Goal: Check status: Check status

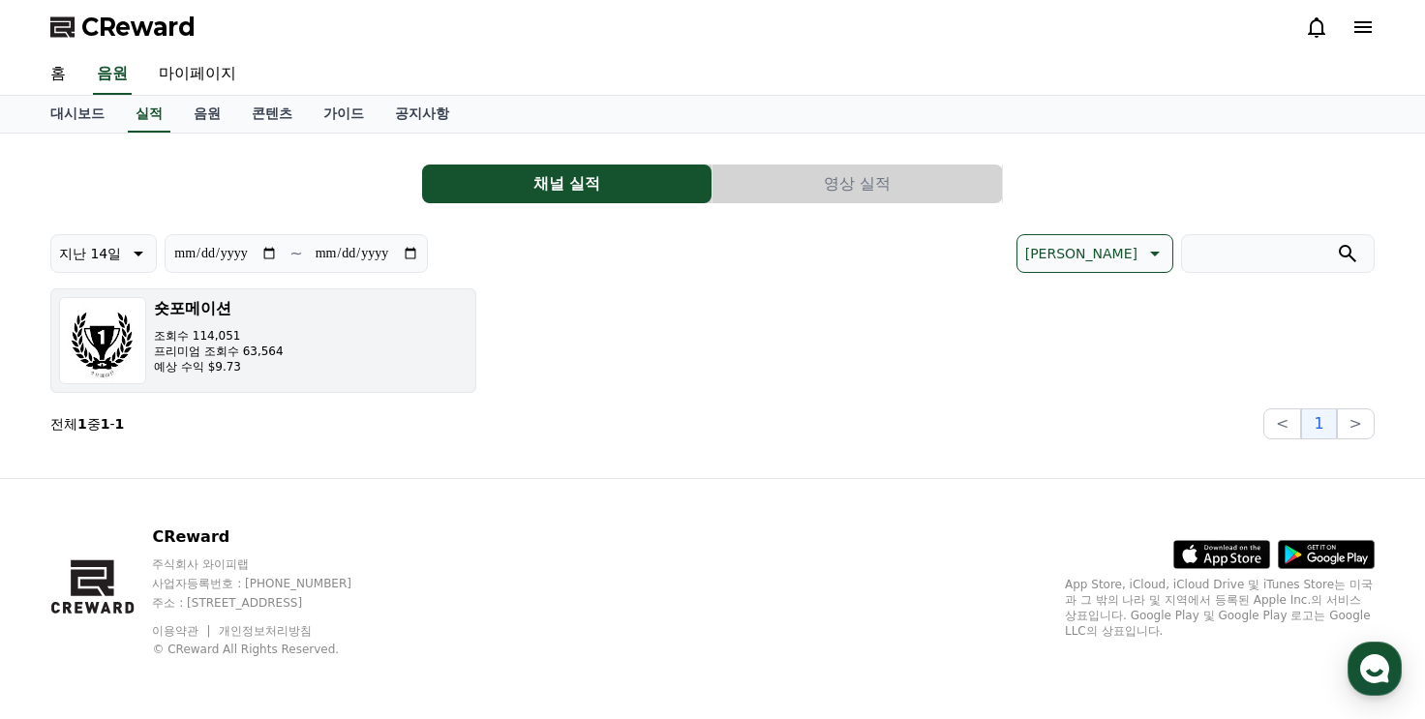
click at [255, 351] on p "프리미엄 조회수 63,564" at bounding box center [219, 351] width 130 height 15
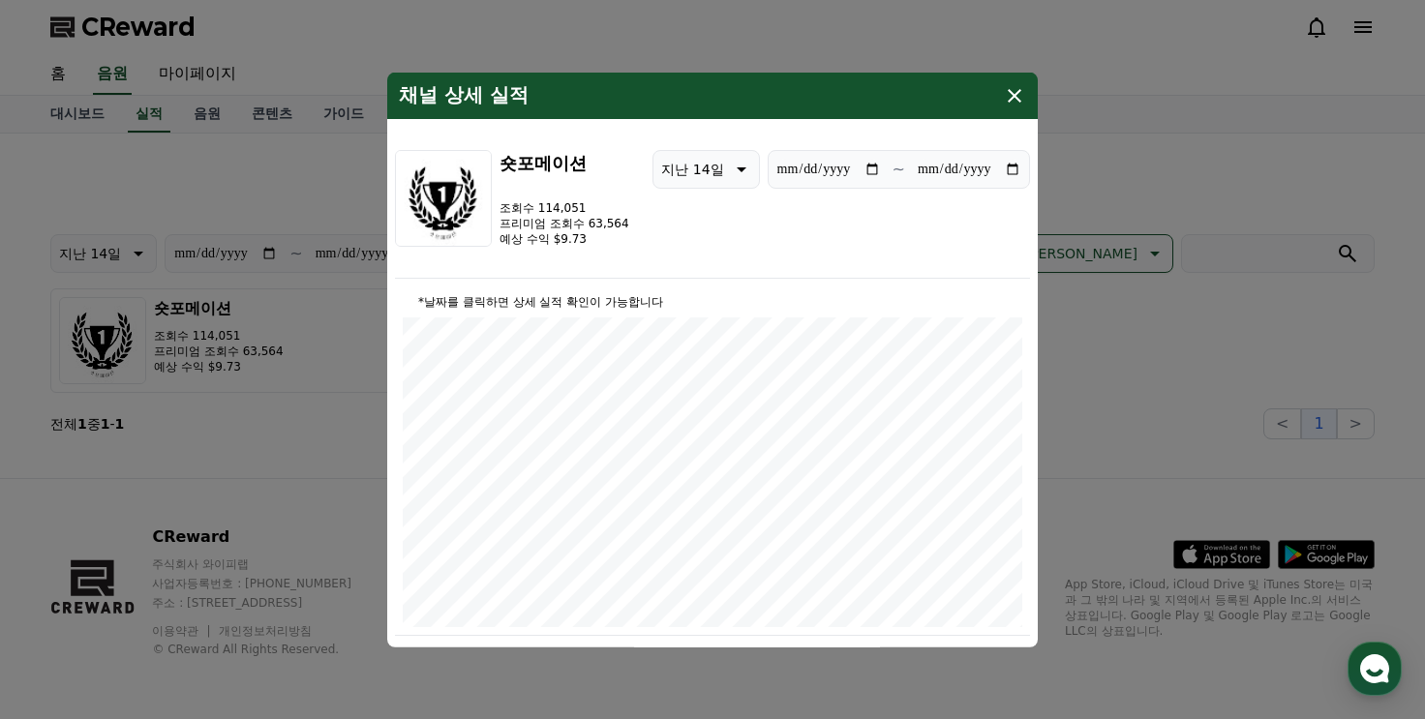
click at [1019, 90] on icon "modal" at bounding box center [1014, 95] width 14 height 14
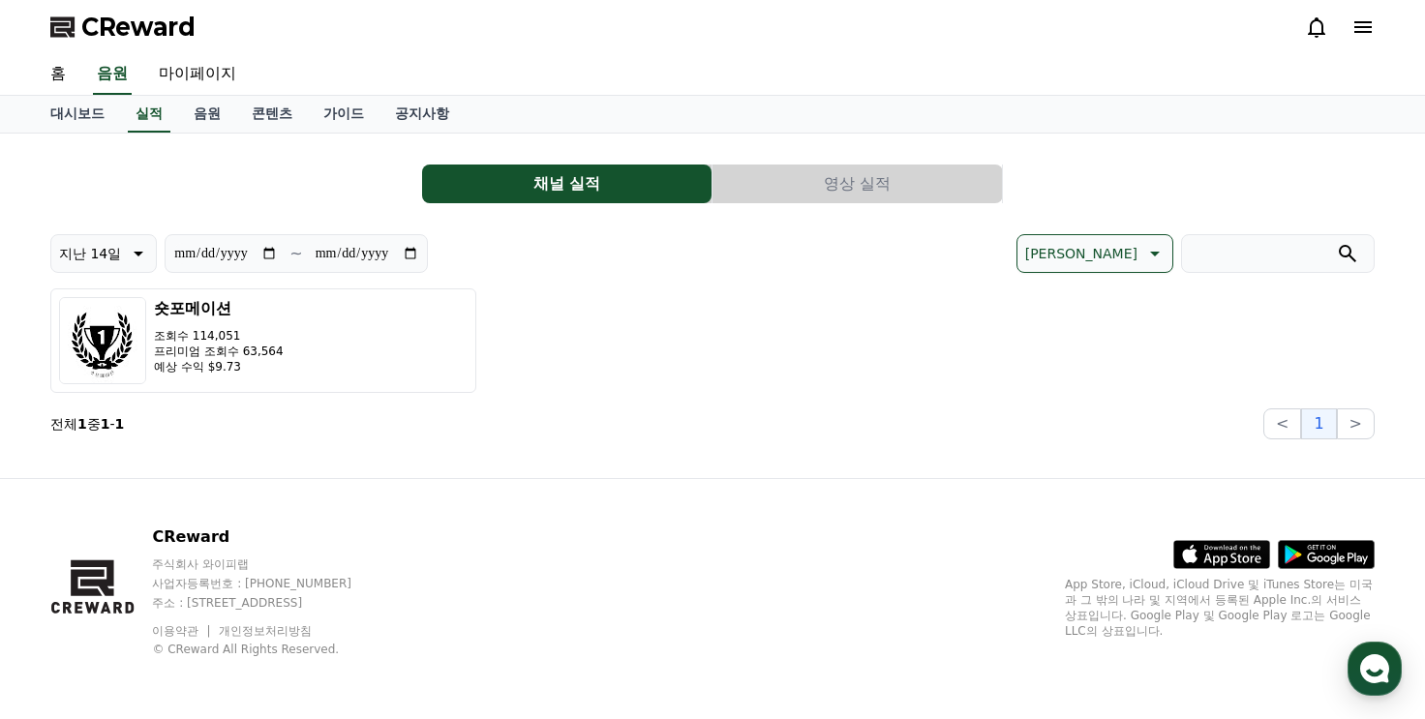
click at [819, 186] on button "영상 실적" at bounding box center [856, 184] width 289 height 39
